Goal: Task Accomplishment & Management: Manage account settings

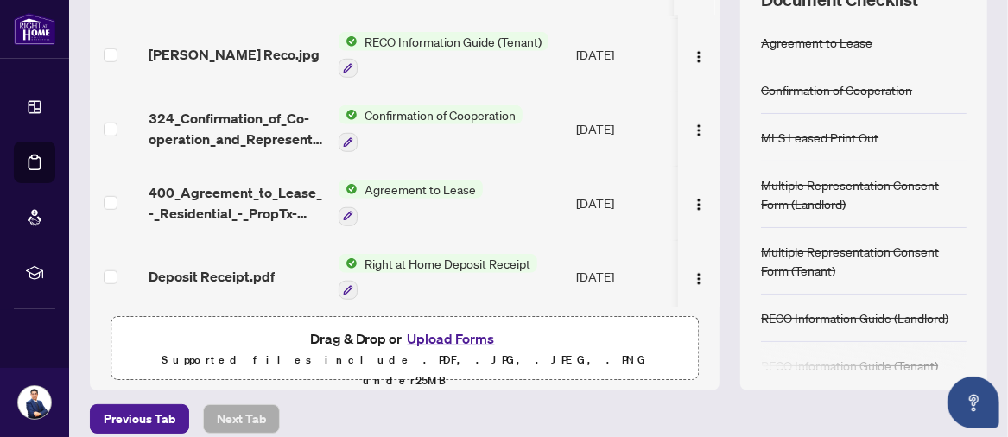
scroll to position [283, 0]
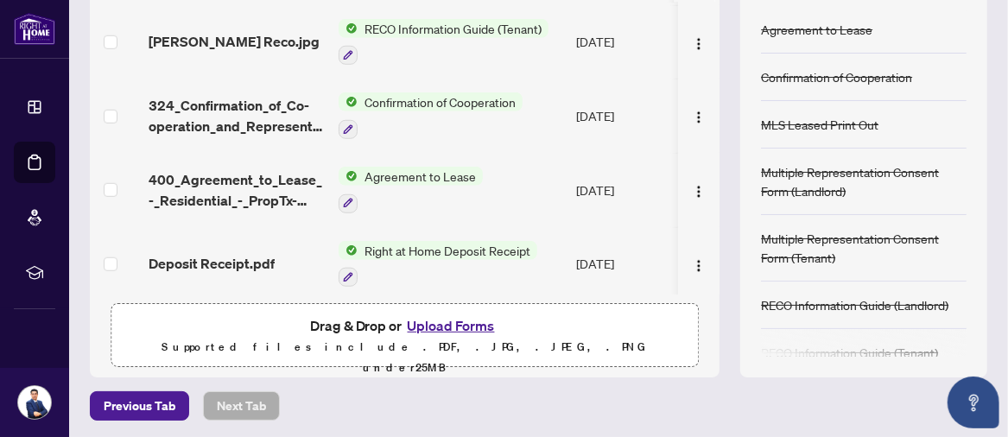
click at [423, 321] on button "Upload Forms" at bounding box center [452, 326] width 98 height 22
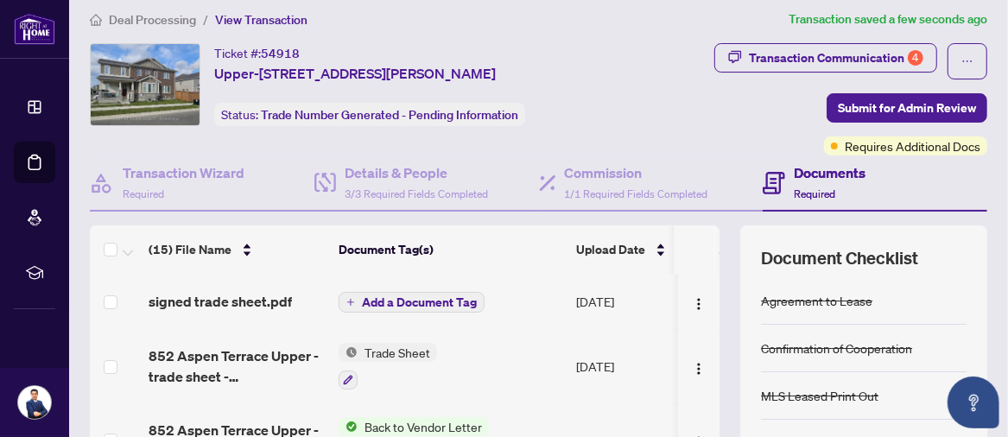
scroll to position [0, 0]
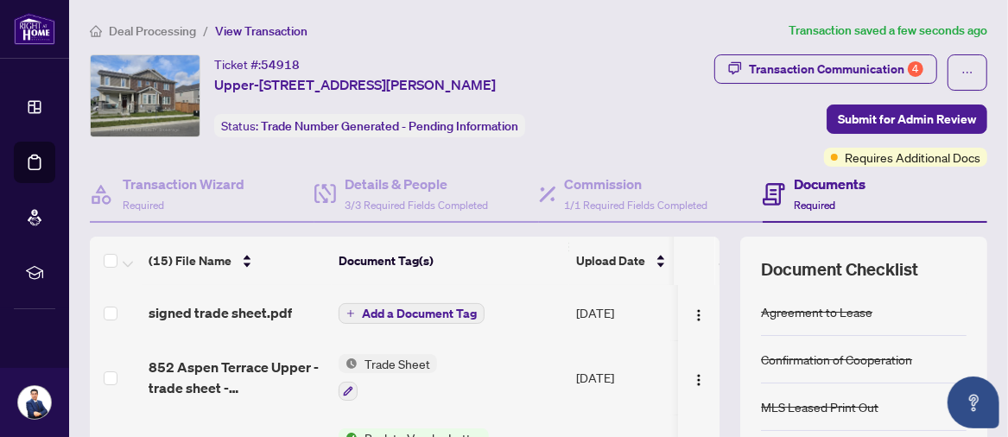
click at [407, 309] on span "Add a Document Tag" at bounding box center [419, 314] width 115 height 12
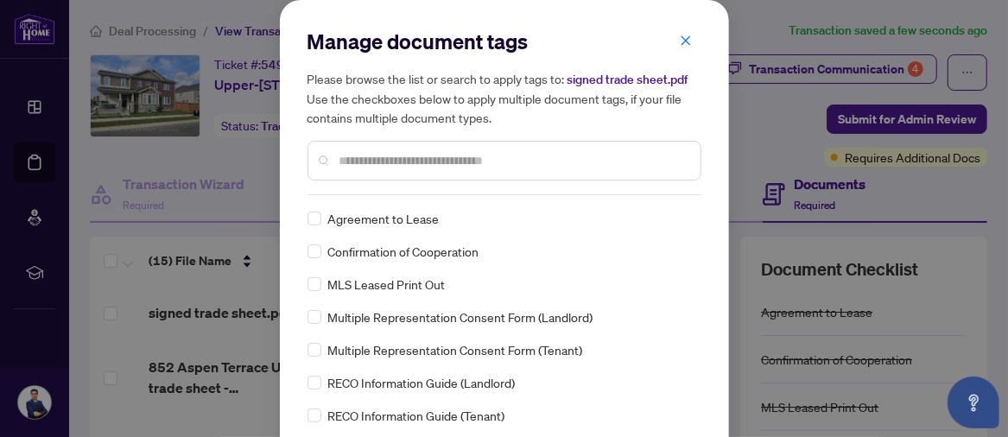
click at [414, 160] on input "text" at bounding box center [513, 160] width 347 height 19
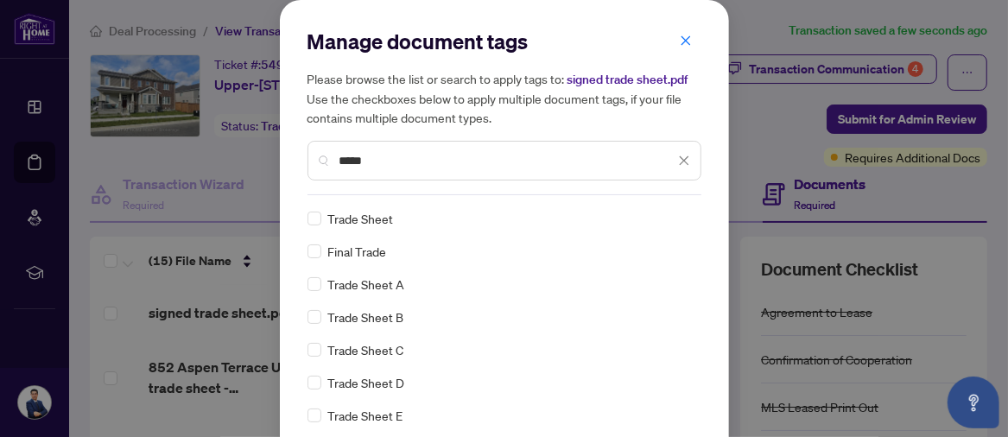
type input "*****"
click at [351, 218] on span "Trade Sheet" at bounding box center [361, 218] width 66 height 19
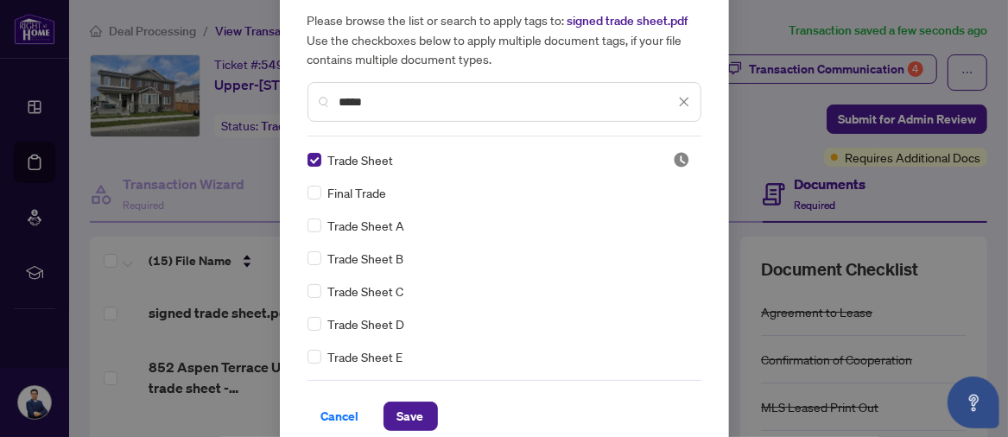
scroll to position [78, 0]
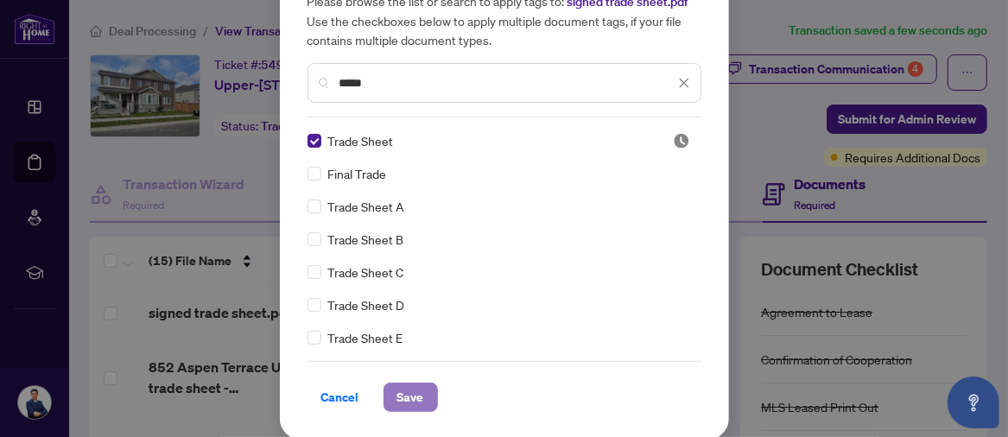
click at [418, 396] on button "Save" at bounding box center [411, 397] width 54 height 29
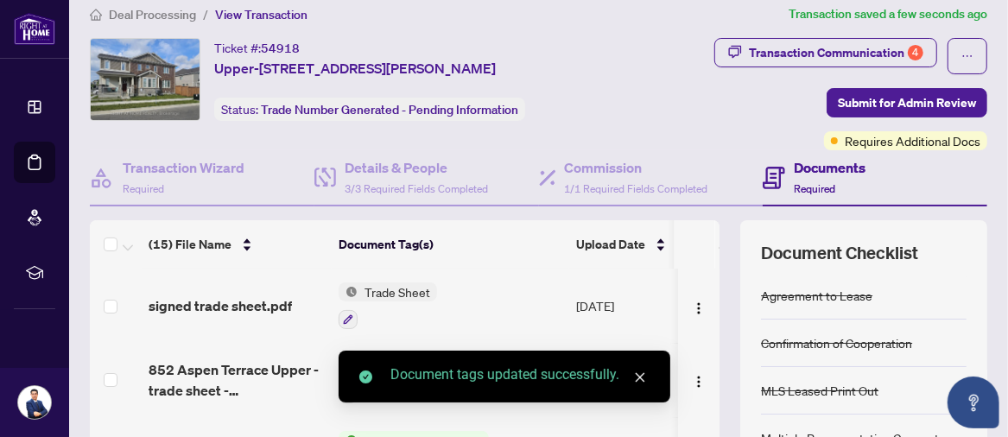
scroll to position [0, 0]
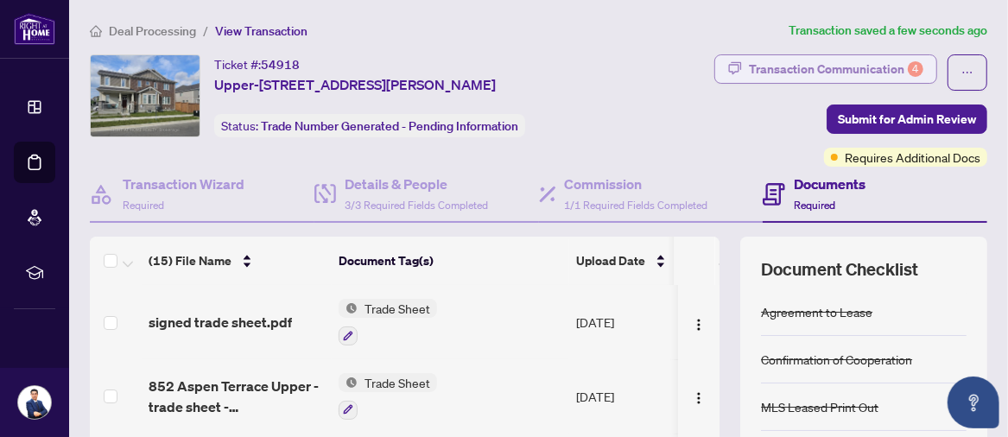
click at [847, 64] on div "Transaction Communication 4" at bounding box center [836, 69] width 175 height 28
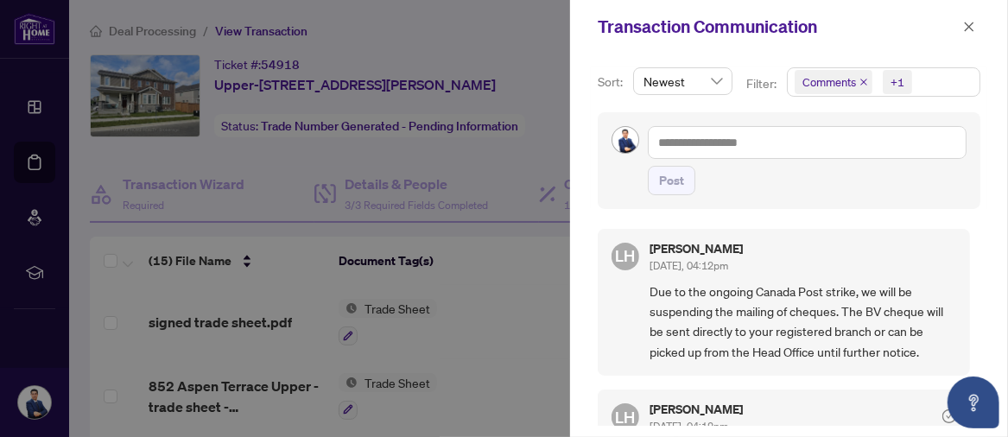
click at [452, 31] on div at bounding box center [504, 218] width 1008 height 437
click at [976, 28] on button "button" at bounding box center [969, 26] width 22 height 21
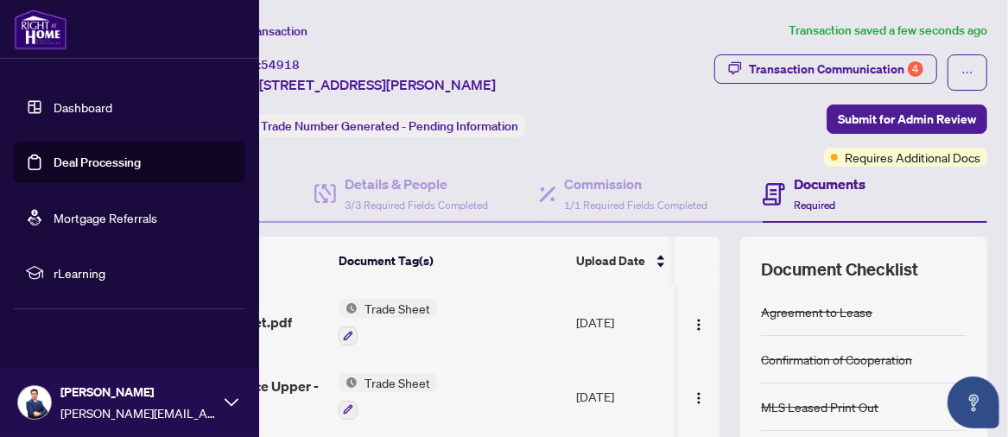
click at [63, 113] on link "Dashboard" at bounding box center [83, 107] width 59 height 16
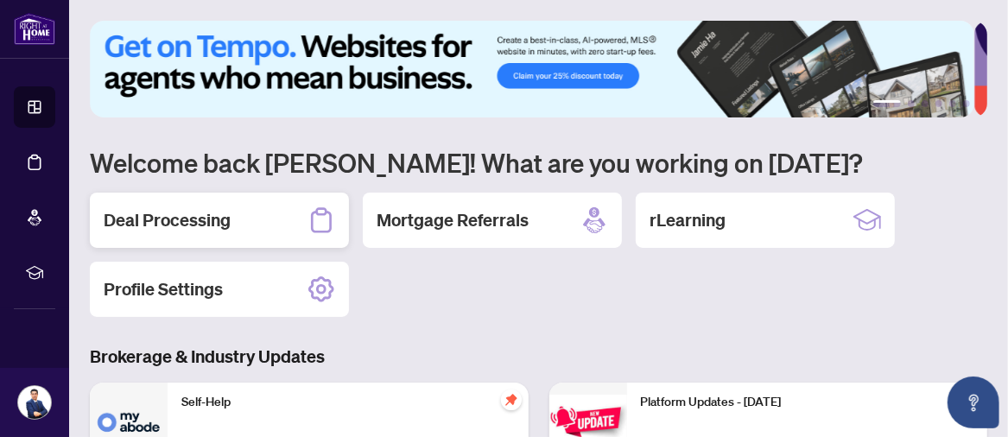
click at [124, 215] on h2 "Deal Processing" at bounding box center [167, 220] width 127 height 24
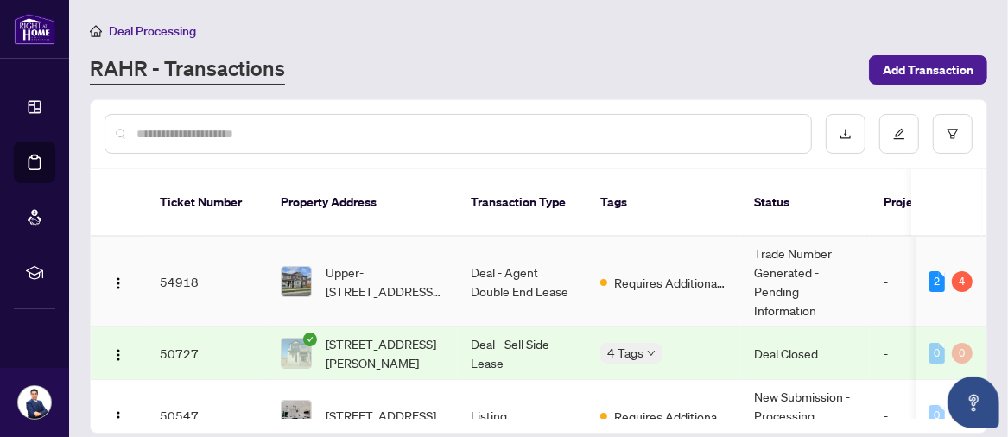
click at [471, 258] on td "Deal - Agent Double End Lease" at bounding box center [522, 282] width 130 height 91
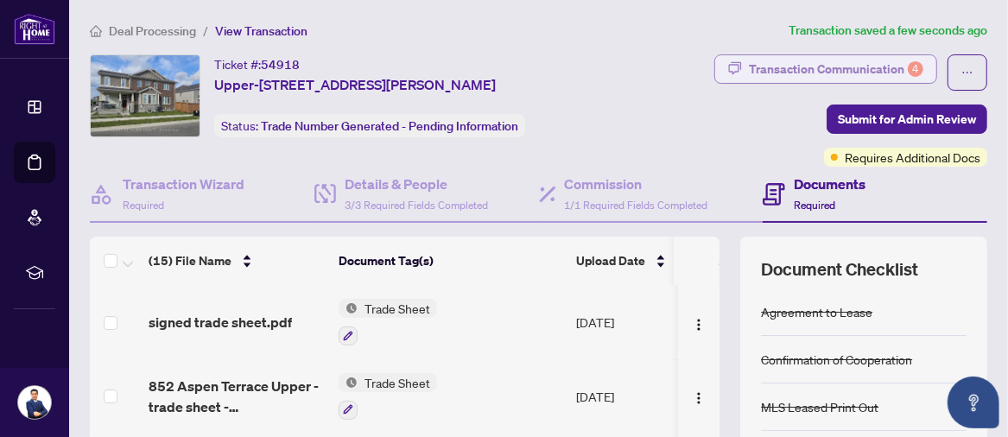
click at [830, 60] on div "Transaction Communication 4" at bounding box center [836, 69] width 175 height 28
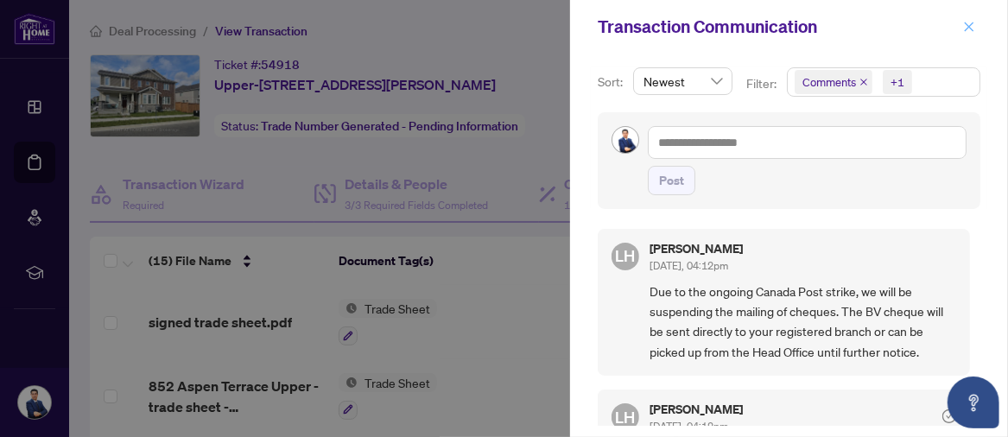
click at [971, 27] on icon "close" at bounding box center [970, 27] width 12 height 12
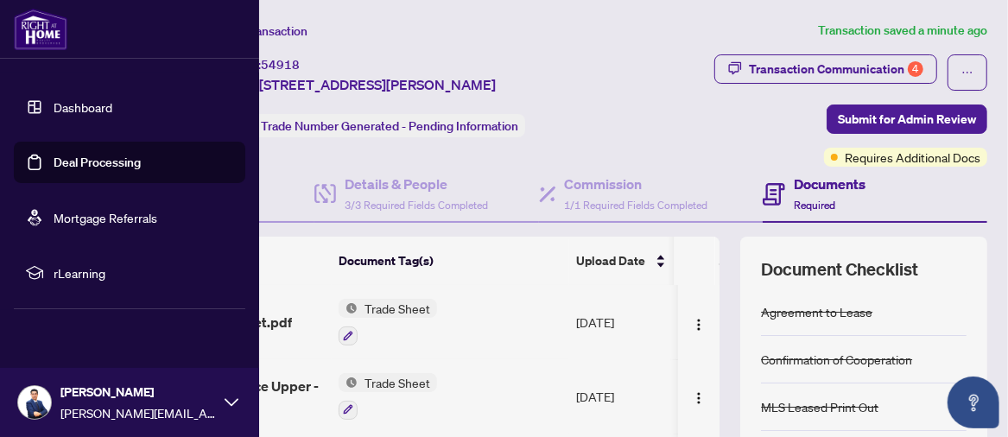
click at [60, 165] on link "Deal Processing" at bounding box center [97, 163] width 87 height 16
